Goal: Understand process/instructions

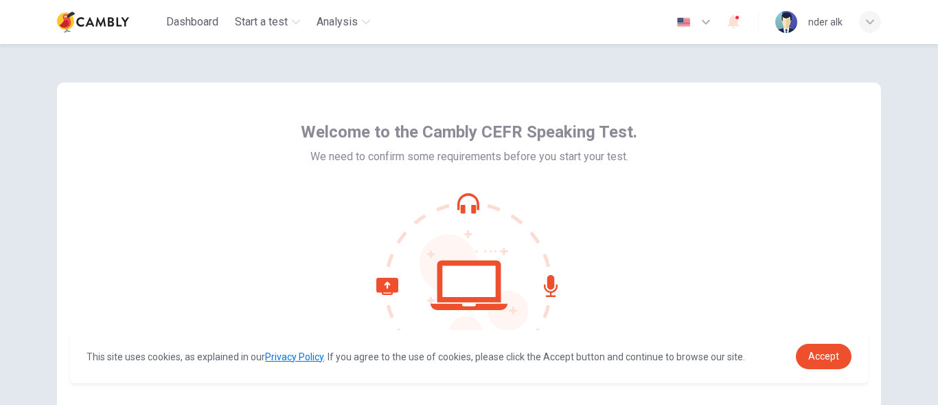
click at [679, 113] on div "Welcome to the Cambly CEFR Speaking Test. We need to confirm some requirements …" at bounding box center [469, 247] width 824 height 330
click at [703, 21] on icon "button" at bounding box center [706, 22] width 8 height 5
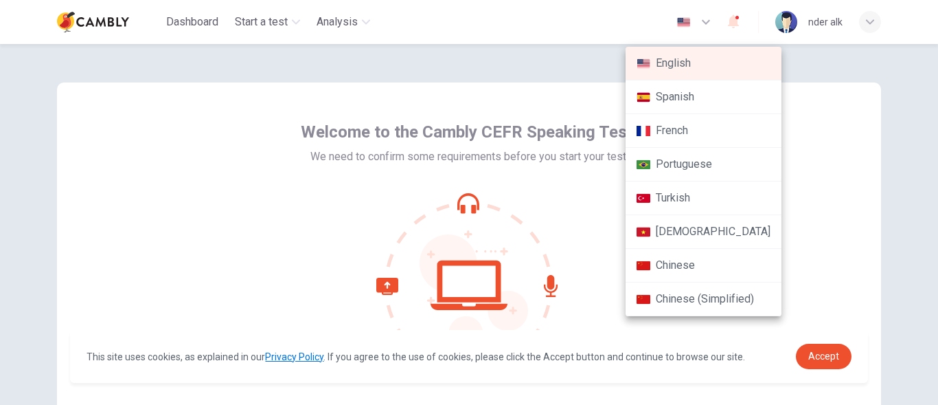
click at [677, 193] on li "Turkish" at bounding box center [704, 198] width 156 height 34
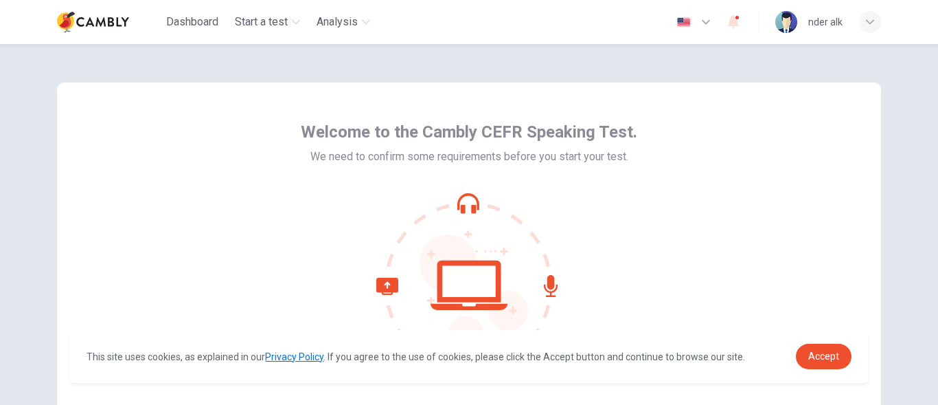
type input "**"
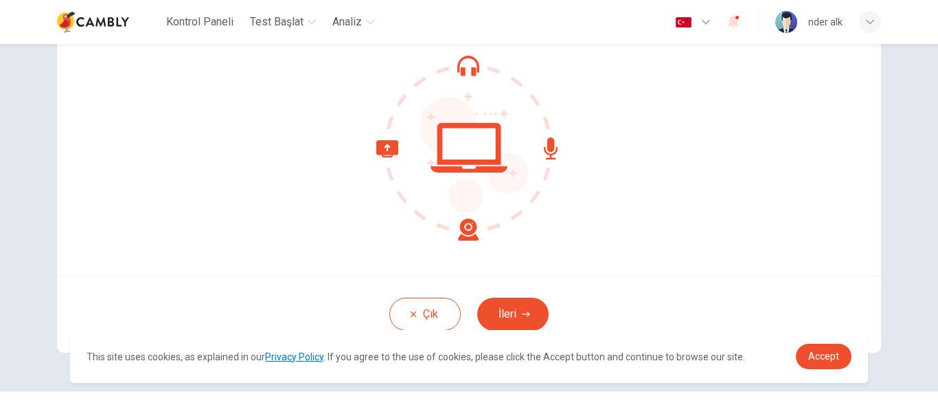
scroll to position [168, 0]
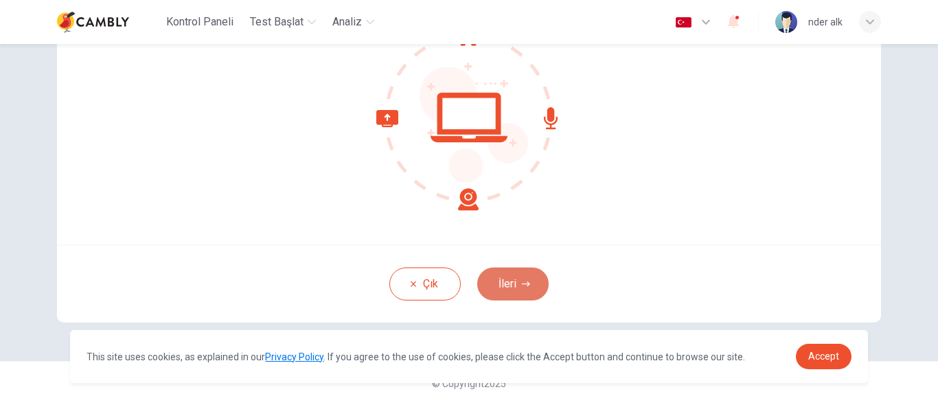
click at [518, 282] on button "İleri" at bounding box center [512, 283] width 71 height 33
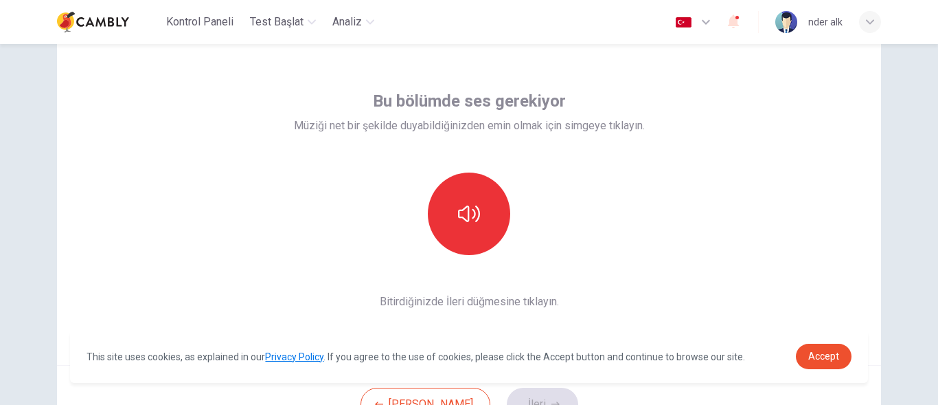
scroll to position [69, 0]
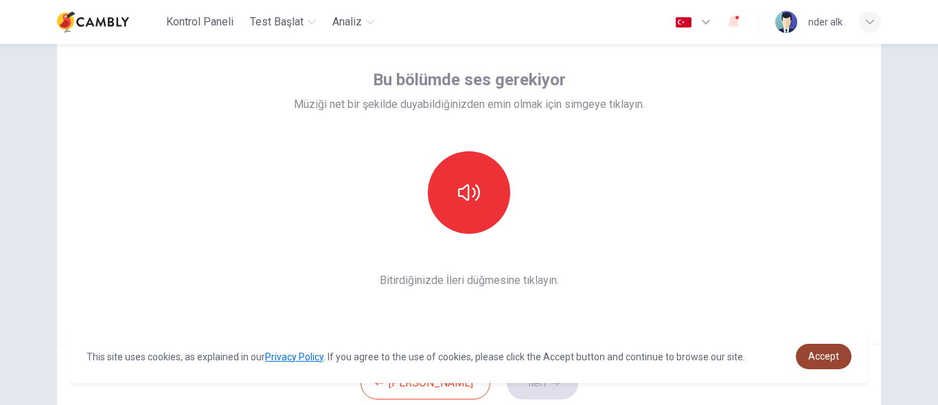
click at [817, 357] on span "Accept" at bounding box center [823, 355] width 31 height 11
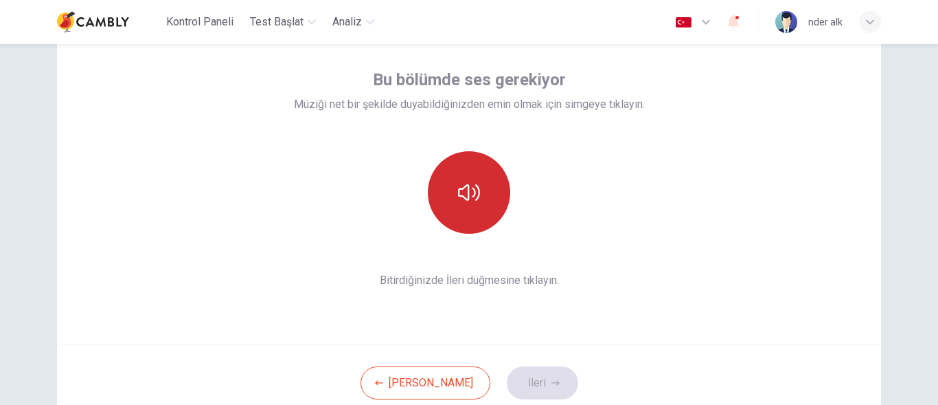
click at [495, 205] on button "button" at bounding box center [469, 192] width 82 height 82
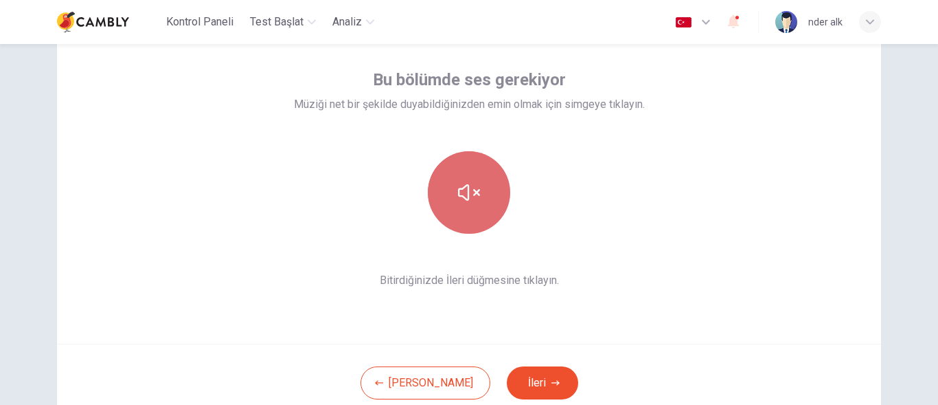
click at [495, 205] on button "button" at bounding box center [469, 192] width 82 height 82
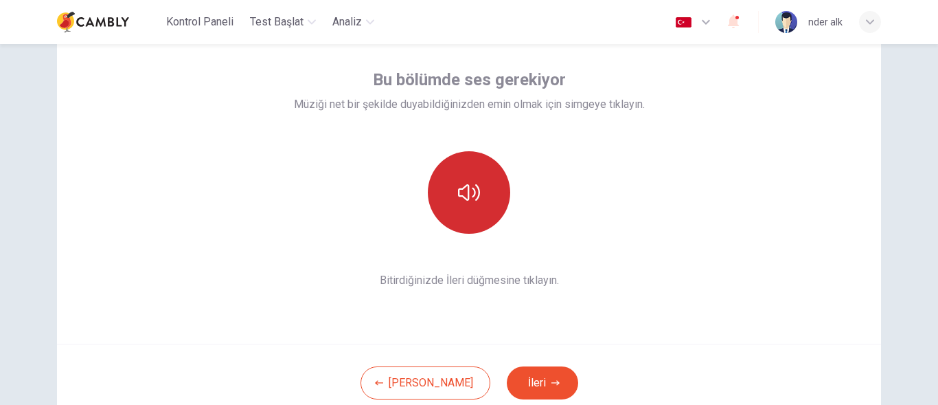
click at [487, 190] on button "button" at bounding box center [469, 192] width 82 height 82
